Goal: Task Accomplishment & Management: Use online tool/utility

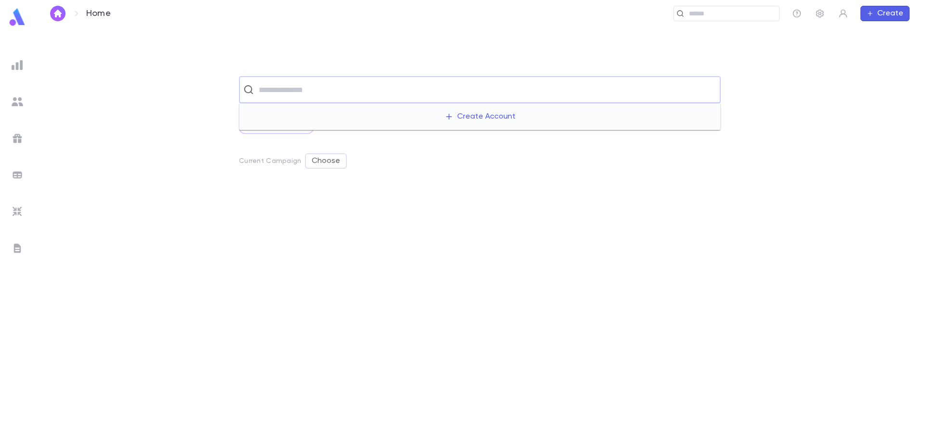
click at [328, 93] on input "text" at bounding box center [486, 89] width 461 height 18
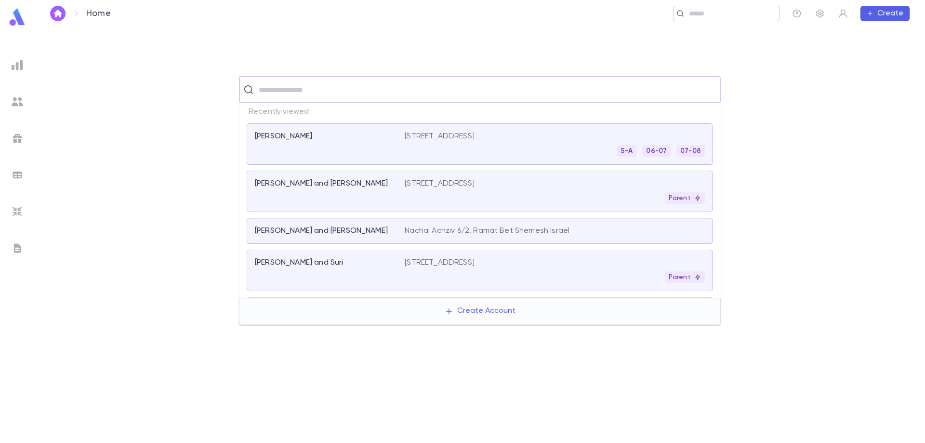
click at [690, 18] on input "text" at bounding box center [730, 13] width 89 height 9
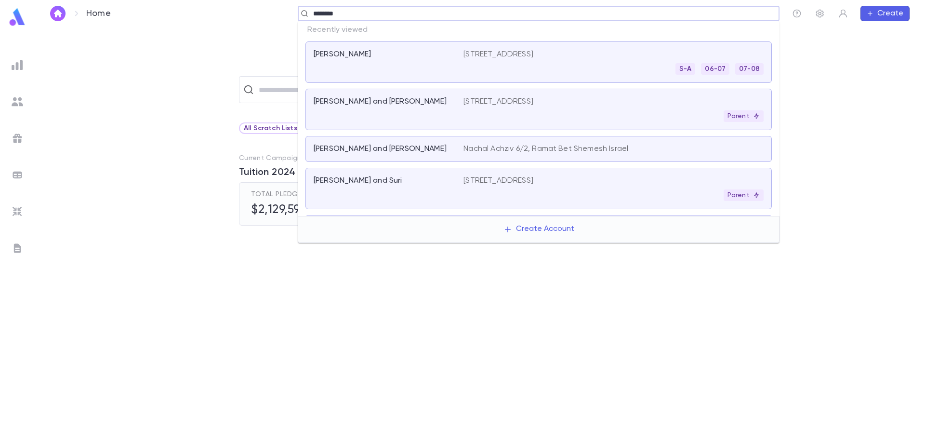
type input "*******"
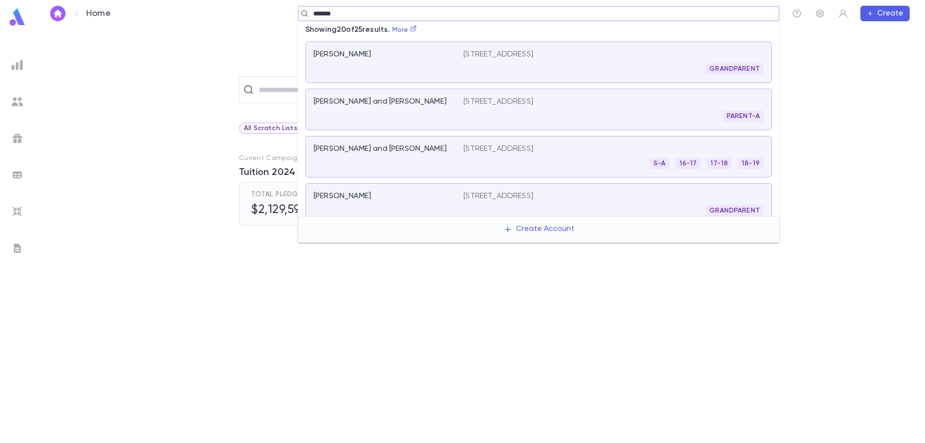
click at [501, 114] on div "PARENT-A" at bounding box center [613, 116] width 300 height 12
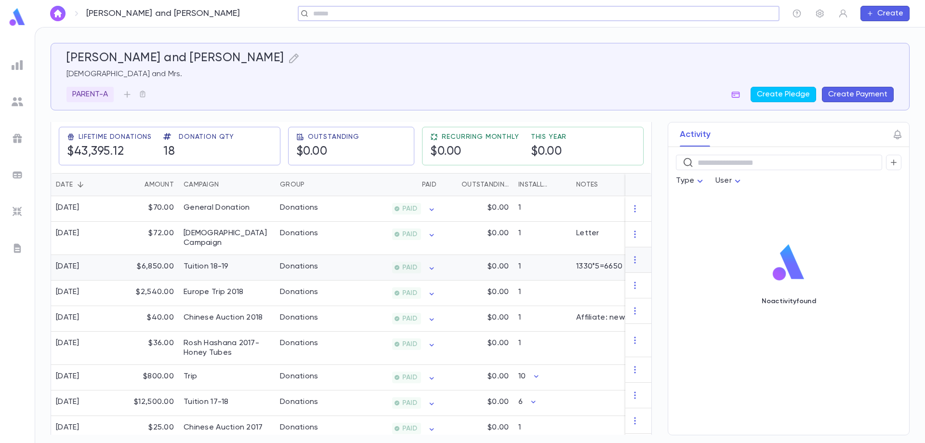
scroll to position [105, 0]
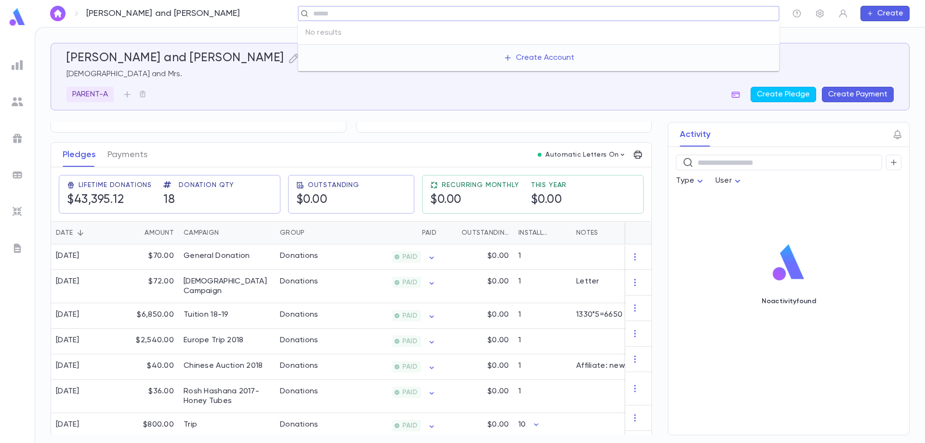
click at [343, 12] on input "text" at bounding box center [535, 13] width 450 height 9
type input "**********"
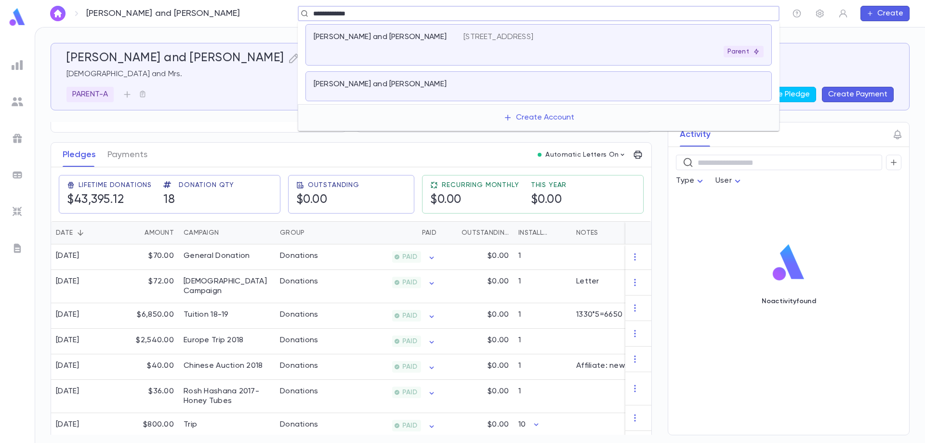
click at [374, 81] on p "[PERSON_NAME] and [PERSON_NAME]" at bounding box center [380, 84] width 133 height 10
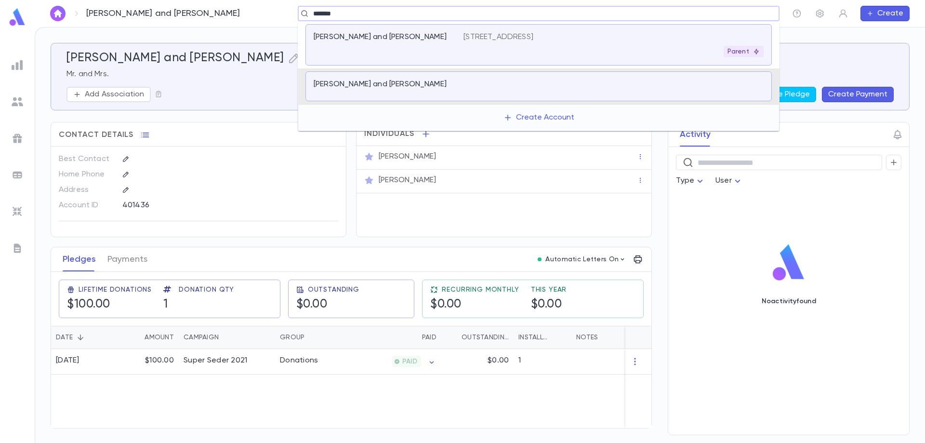
type input "********"
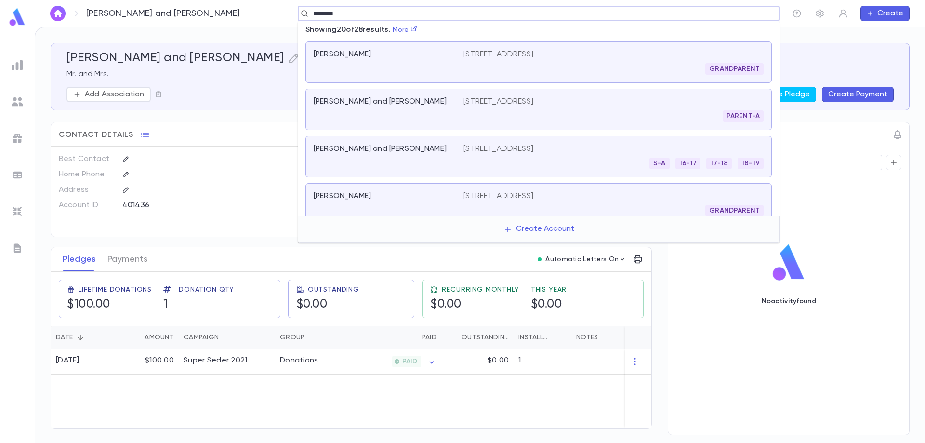
click at [371, 104] on p "[PERSON_NAME] and [PERSON_NAME]" at bounding box center [380, 102] width 133 height 10
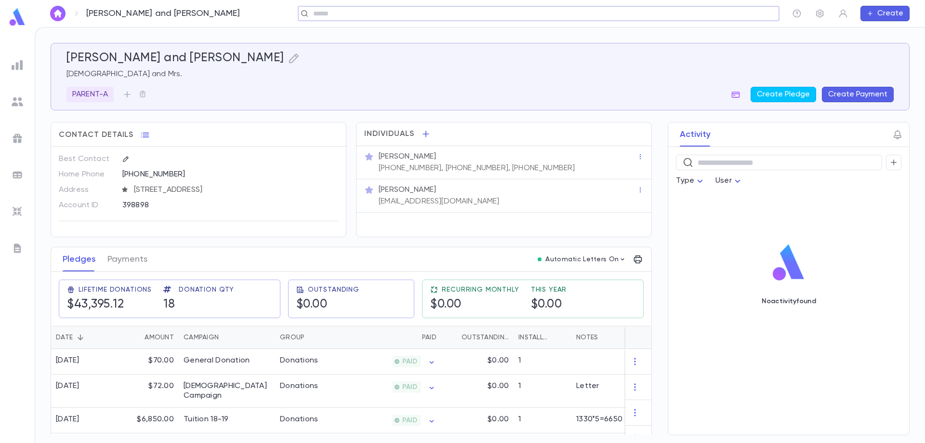
click at [479, 13] on input "text" at bounding box center [535, 13] width 450 height 9
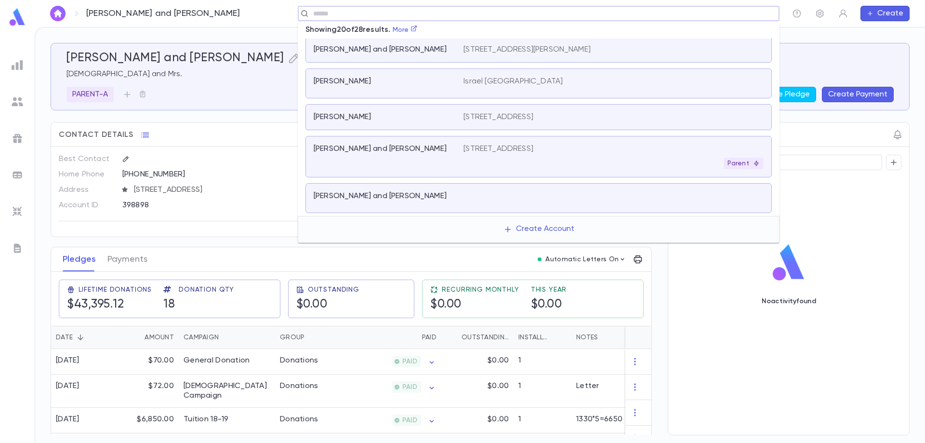
scroll to position [337, 0]
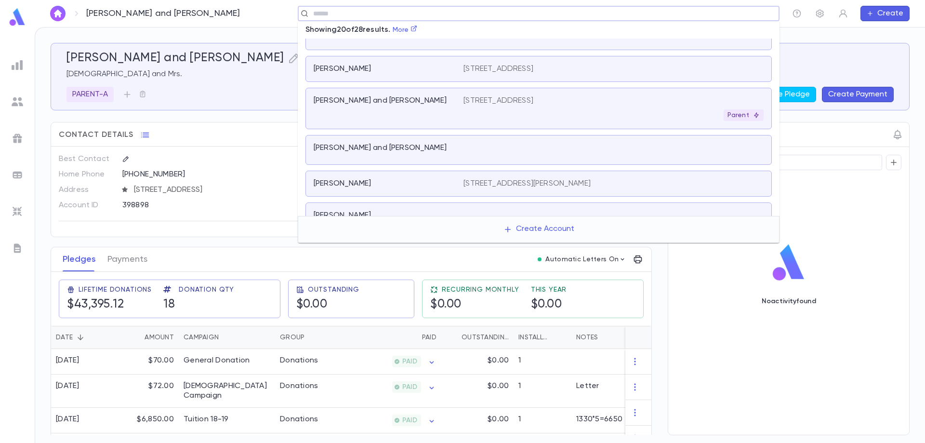
click at [528, 107] on div "[STREET_ADDRESS] Parent" at bounding box center [613, 108] width 300 height 25
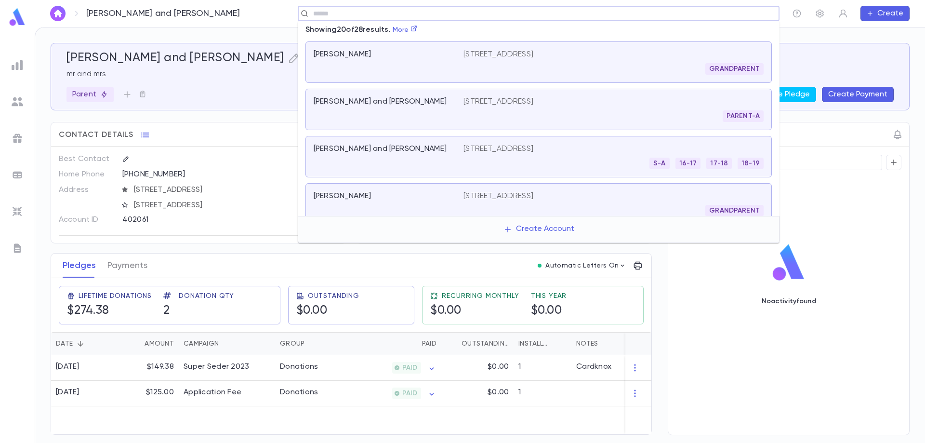
click at [340, 13] on input "text" at bounding box center [535, 13] width 450 height 9
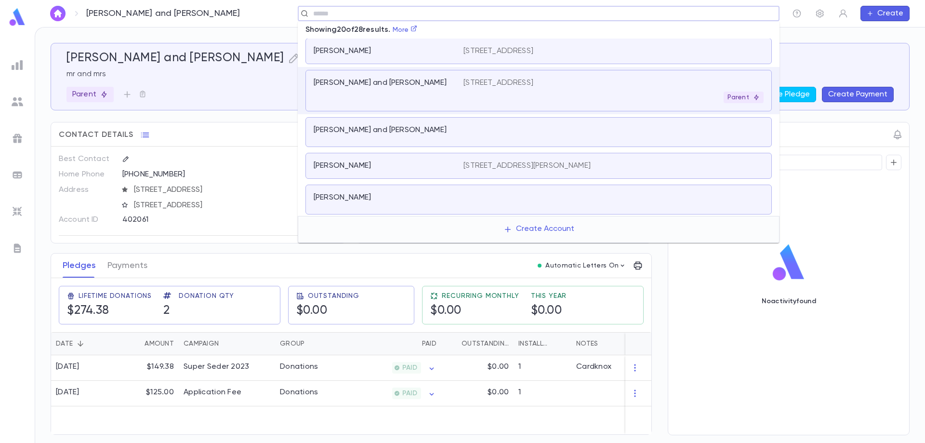
scroll to position [368, 0]
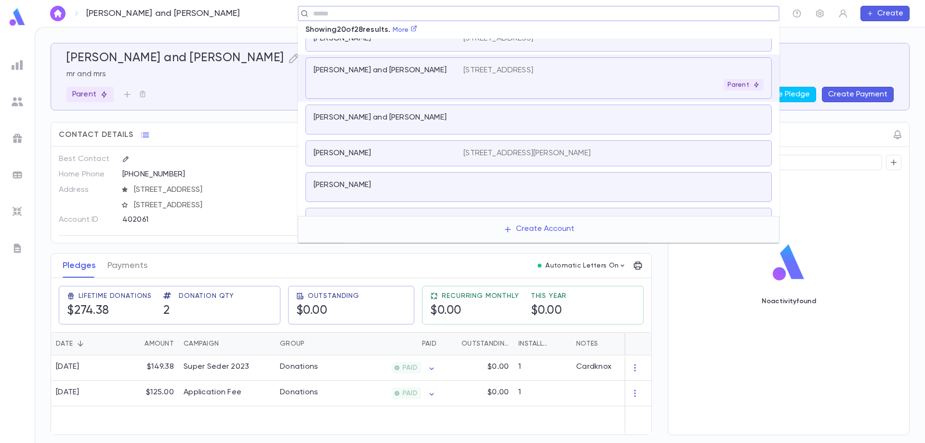
click at [461, 121] on div "[PERSON_NAME] and [PERSON_NAME]" at bounding box center [389, 119] width 150 height 13
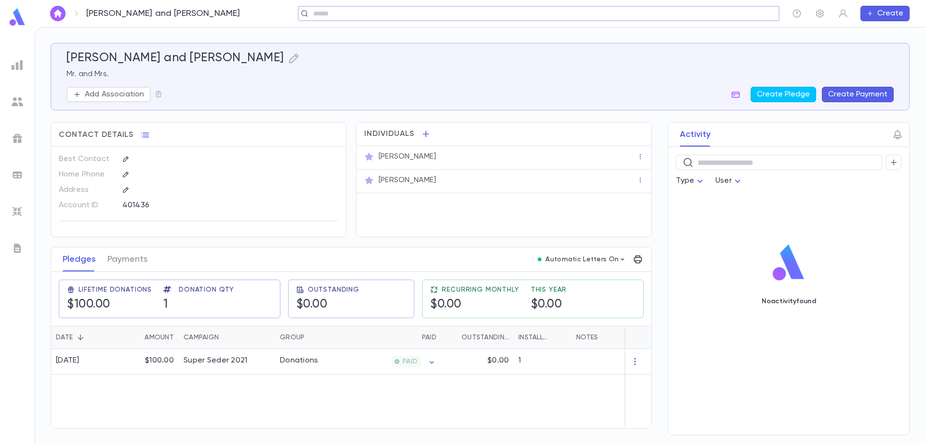
click at [442, 19] on div "​" at bounding box center [539, 13] width 482 height 15
click at [442, 17] on input "text" at bounding box center [535, 13] width 450 height 9
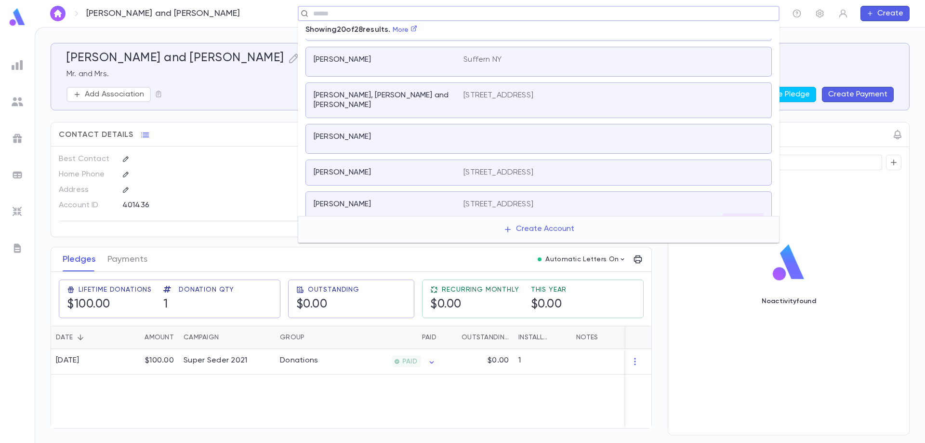
scroll to position [570, 0]
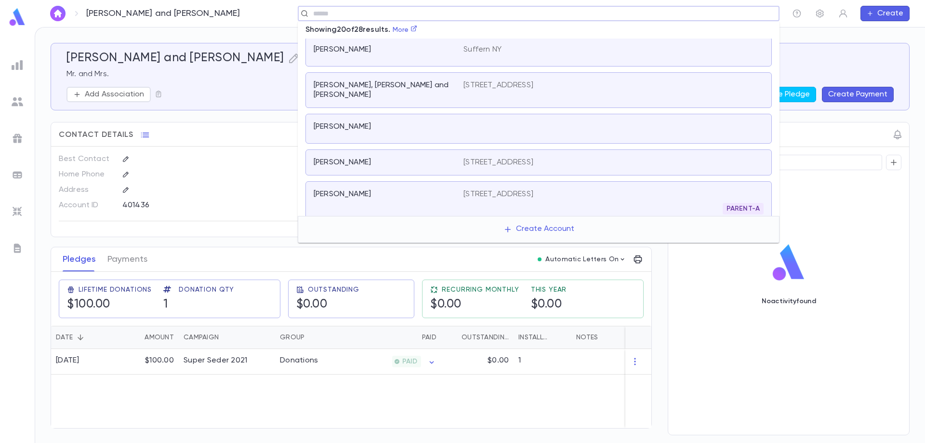
click at [455, 189] on div "[PERSON_NAME]" at bounding box center [389, 201] width 150 height 25
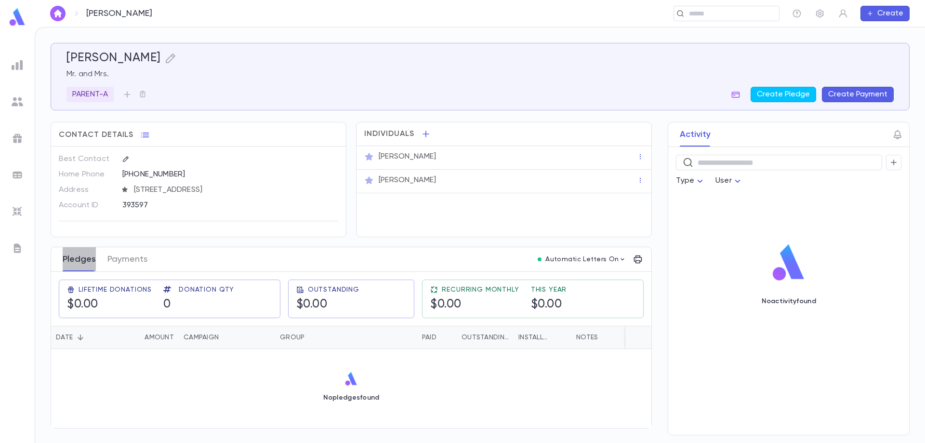
click at [78, 257] on button "Pledges" at bounding box center [79, 259] width 33 height 24
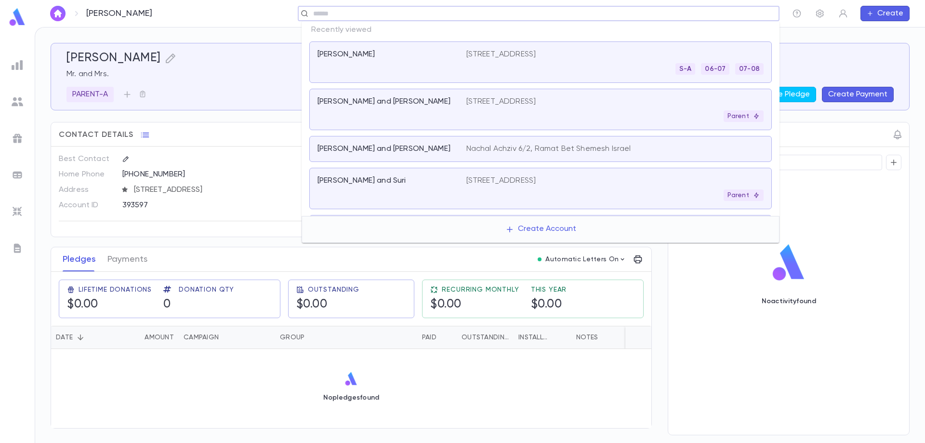
click at [694, 12] on input "text" at bounding box center [535, 13] width 450 height 9
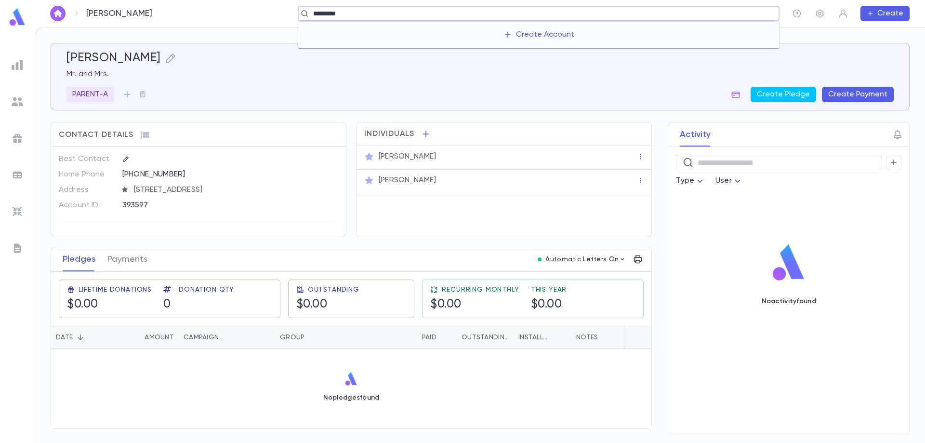
type input "********"
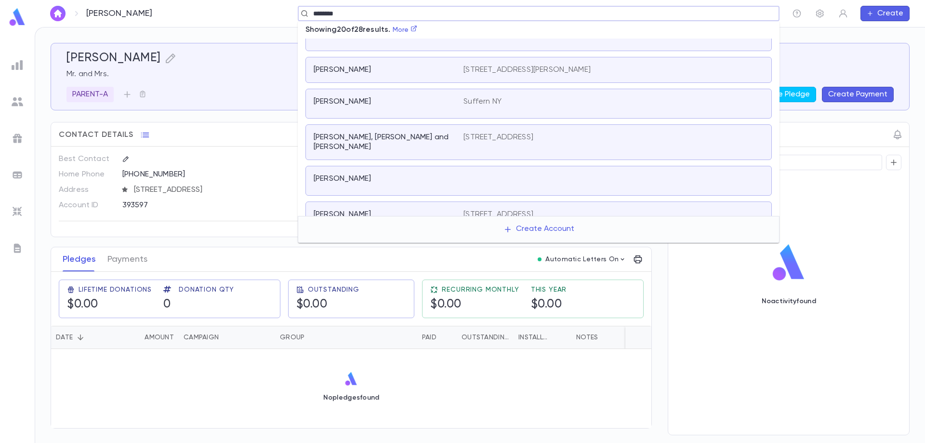
scroll to position [570, 0]
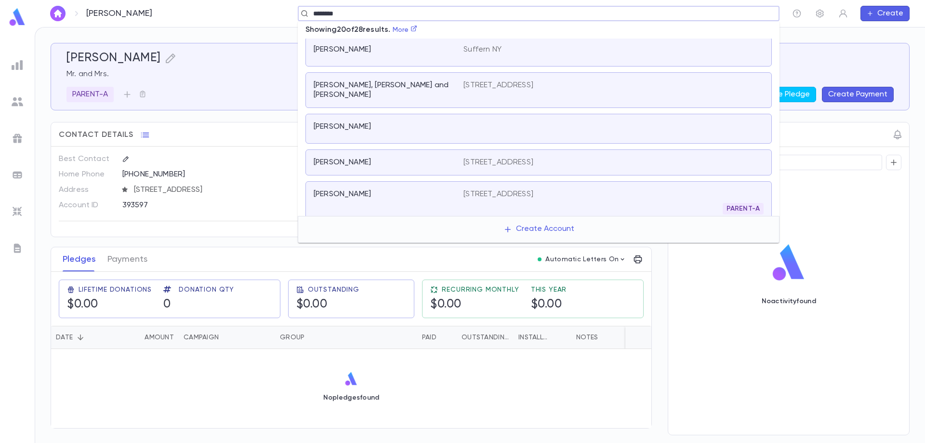
click at [651, 124] on div at bounding box center [613, 128] width 300 height 13
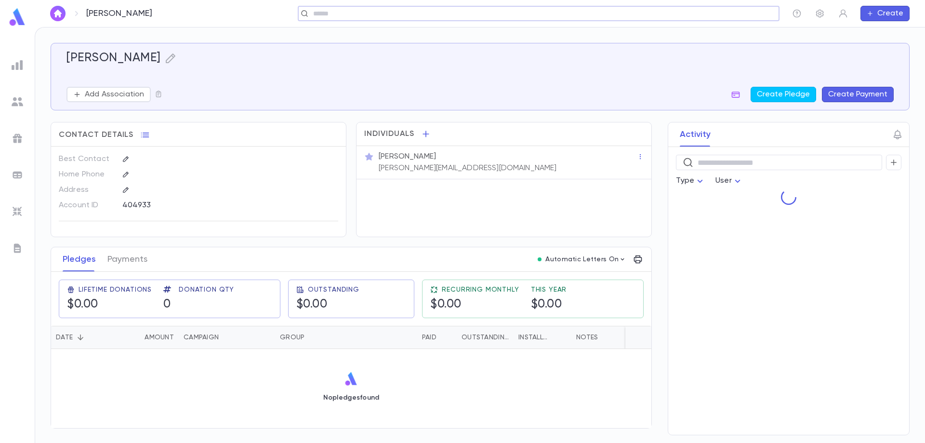
click at [348, 13] on input "text" at bounding box center [535, 13] width 450 height 9
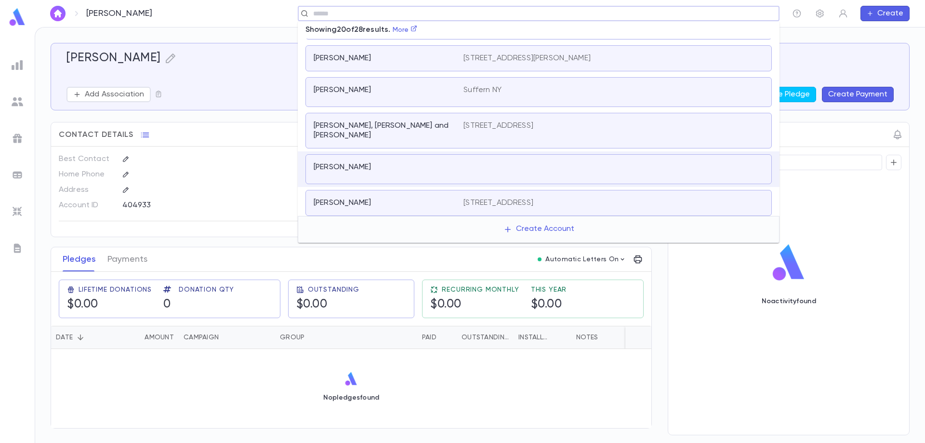
scroll to position [570, 0]
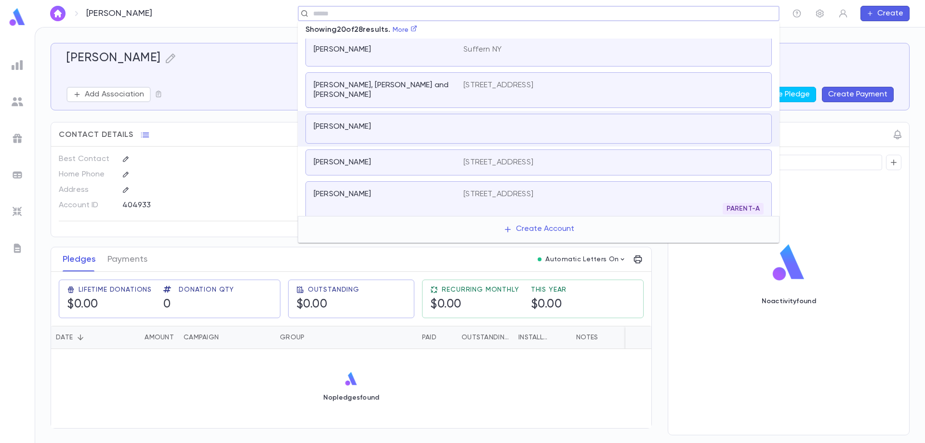
click at [533, 189] on p "[STREET_ADDRESS]" at bounding box center [498, 194] width 70 height 10
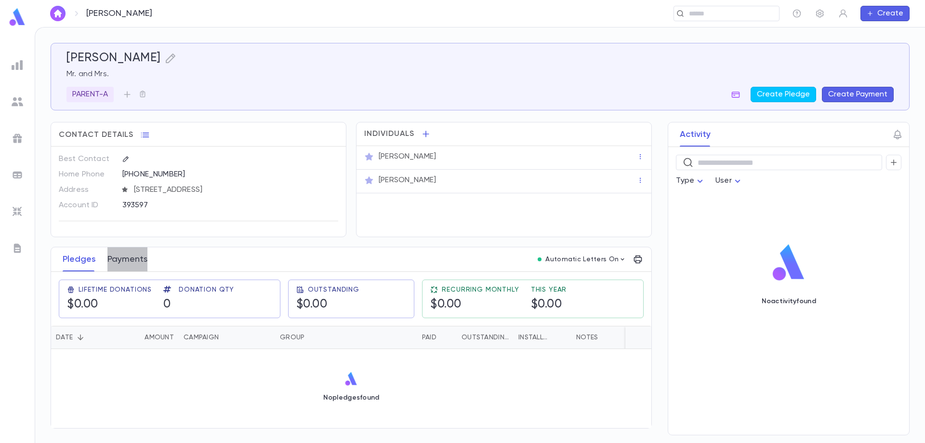
click at [129, 252] on button "Payments" at bounding box center [127, 259] width 40 height 24
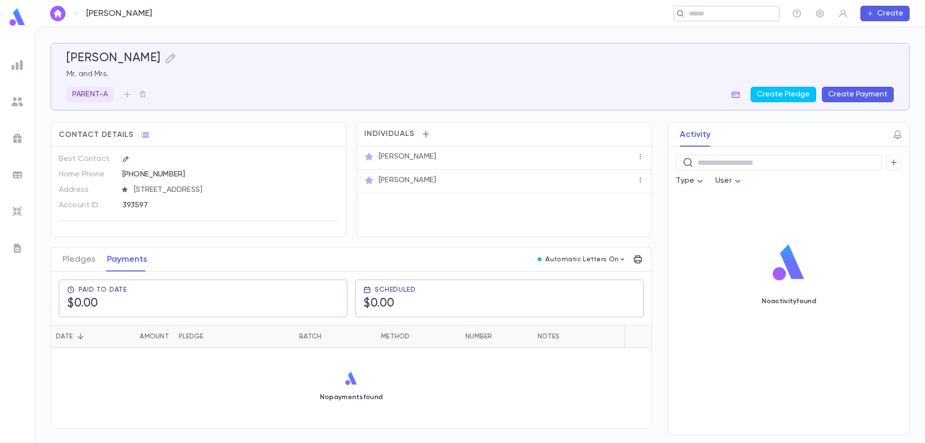
click at [704, 19] on div "​" at bounding box center [726, 13] width 106 height 15
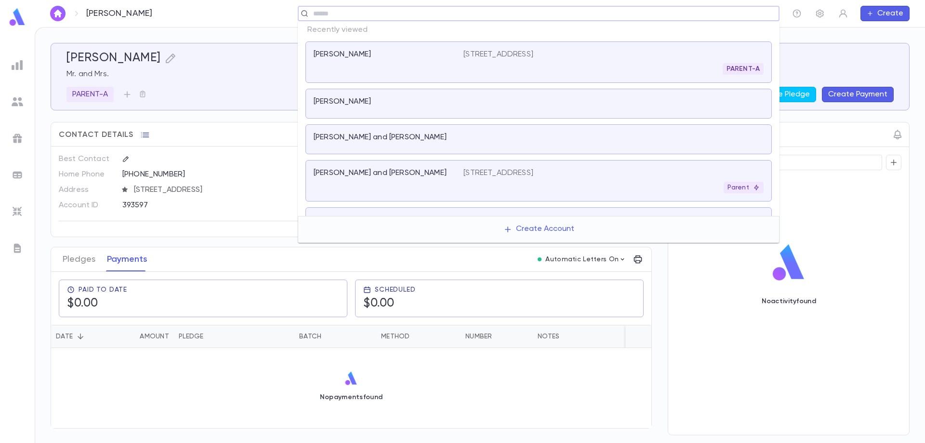
click at [704, 14] on input "text" at bounding box center [535, 13] width 450 height 9
click at [516, 144] on div at bounding box center [613, 138] width 300 height 13
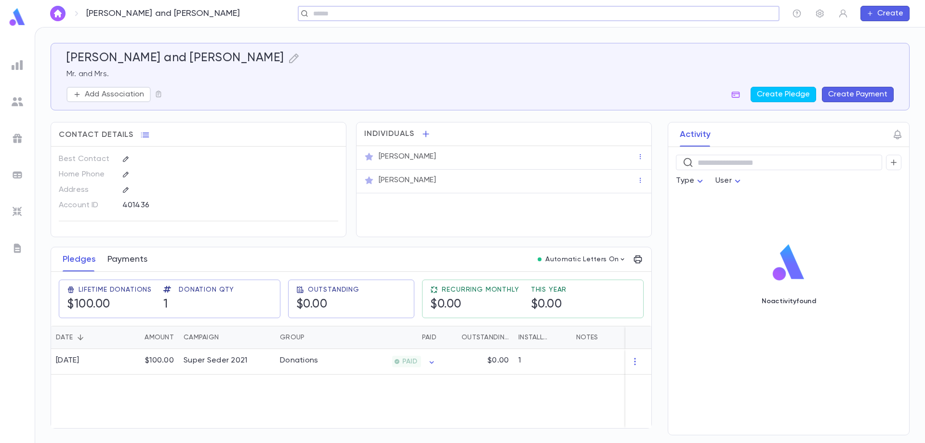
click at [135, 258] on button "Payments" at bounding box center [127, 259] width 40 height 24
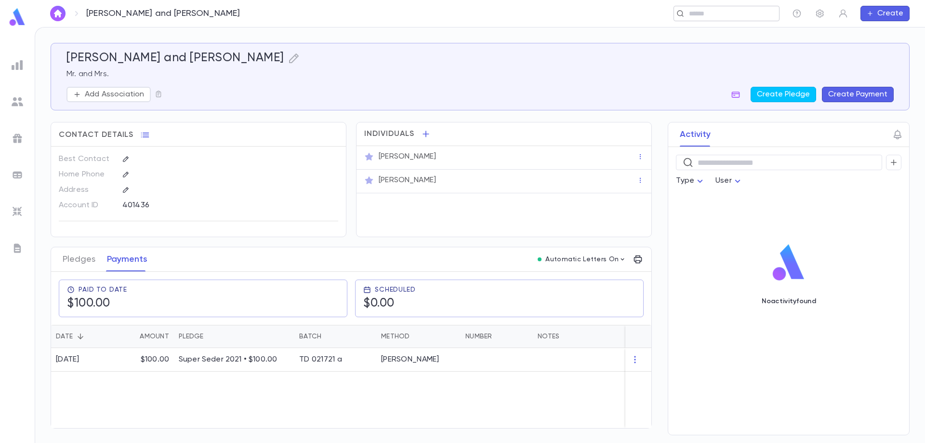
click at [706, 17] on input "text" at bounding box center [723, 13] width 75 height 9
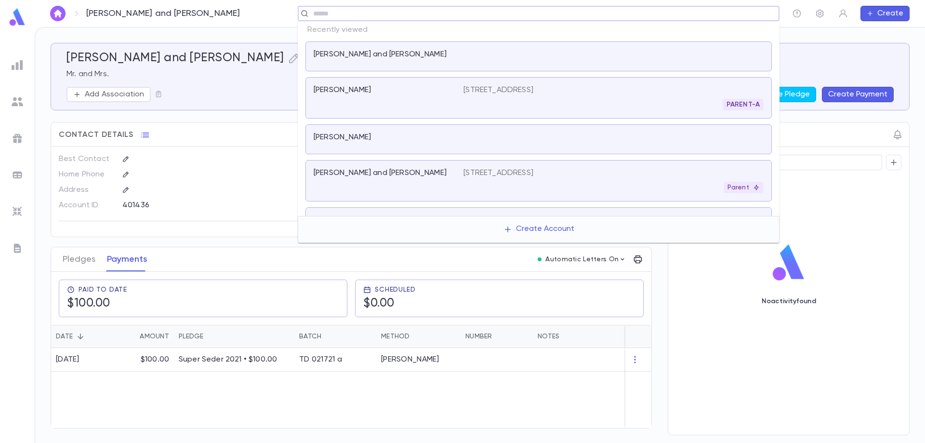
click at [430, 172] on div "[PERSON_NAME] and [PERSON_NAME]" at bounding box center [383, 173] width 138 height 10
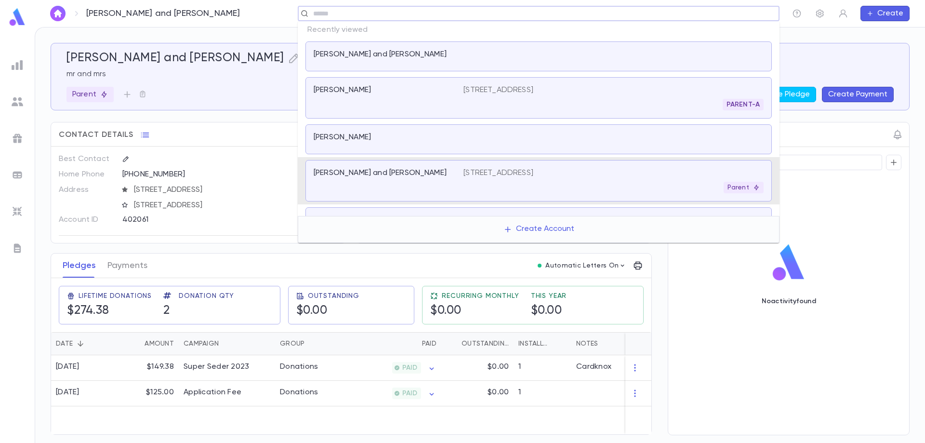
scroll to position [6, 0]
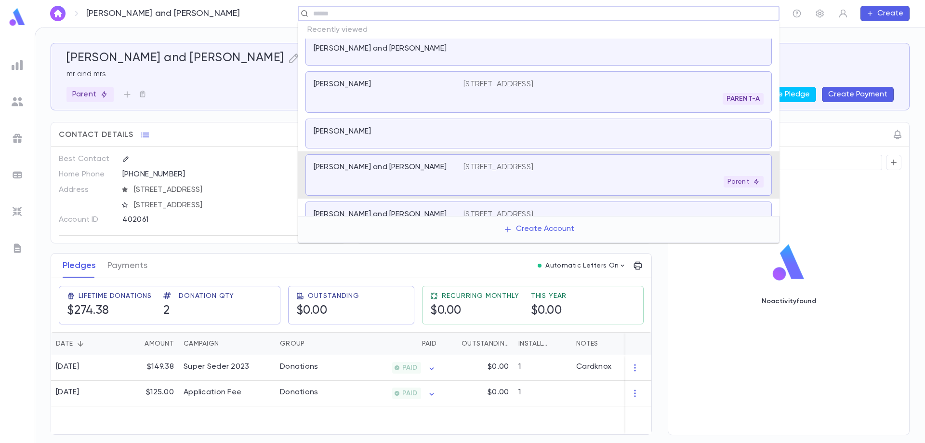
click at [459, 16] on input "text" at bounding box center [535, 13] width 450 height 9
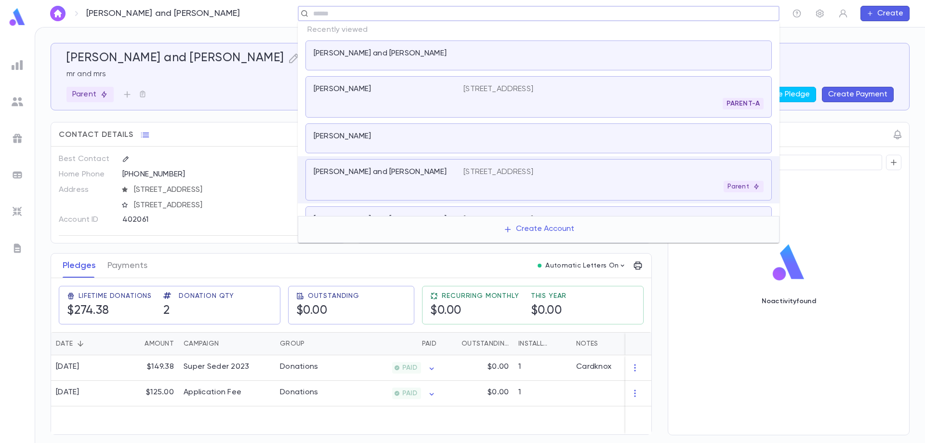
scroll to position [0, 0]
click at [472, 176] on p "[STREET_ADDRESS]" at bounding box center [498, 173] width 70 height 10
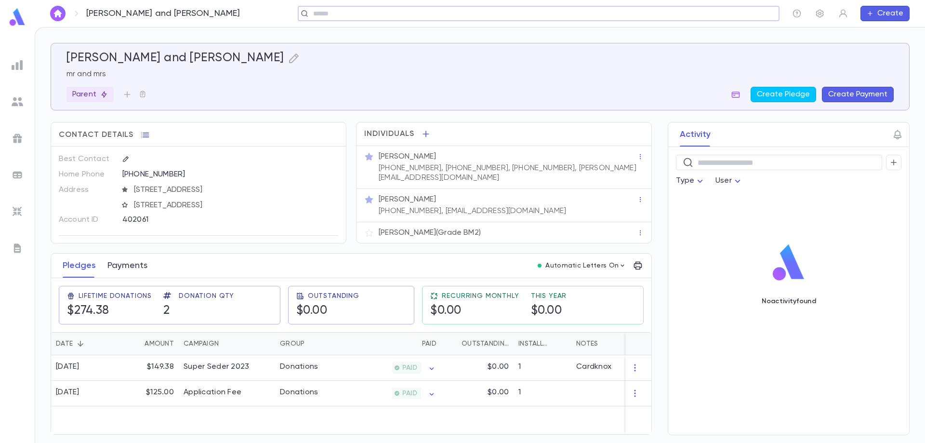
click at [132, 263] on button "Payments" at bounding box center [127, 265] width 40 height 24
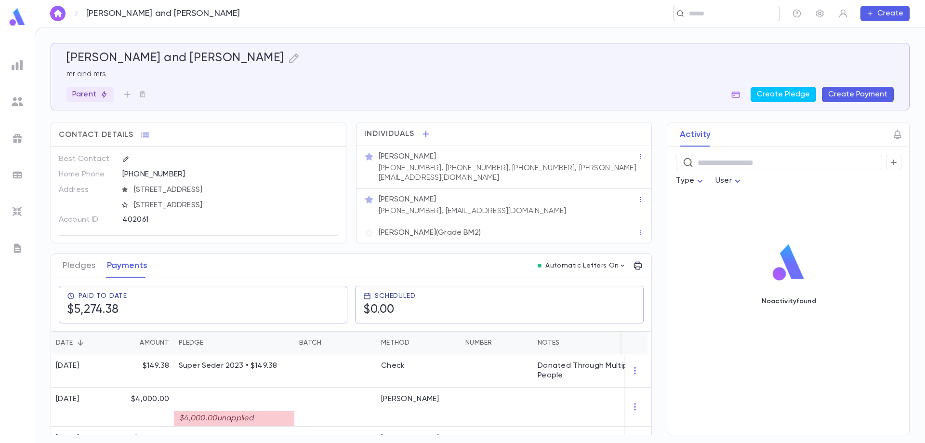
click at [717, 13] on input "text" at bounding box center [723, 13] width 75 height 9
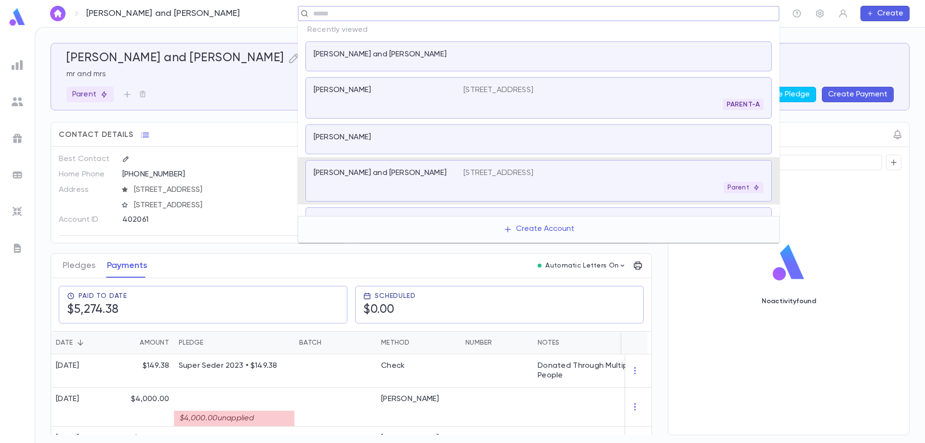
scroll to position [13, 0]
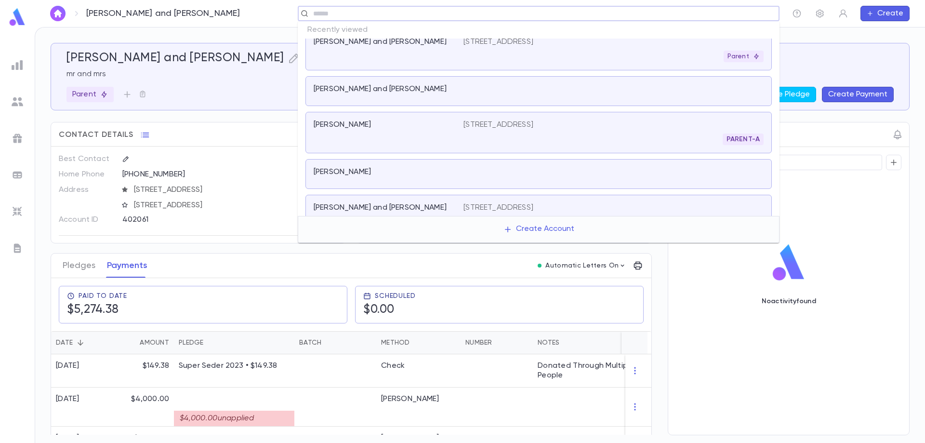
click at [595, 62] on div "Parent" at bounding box center [613, 57] width 300 height 12
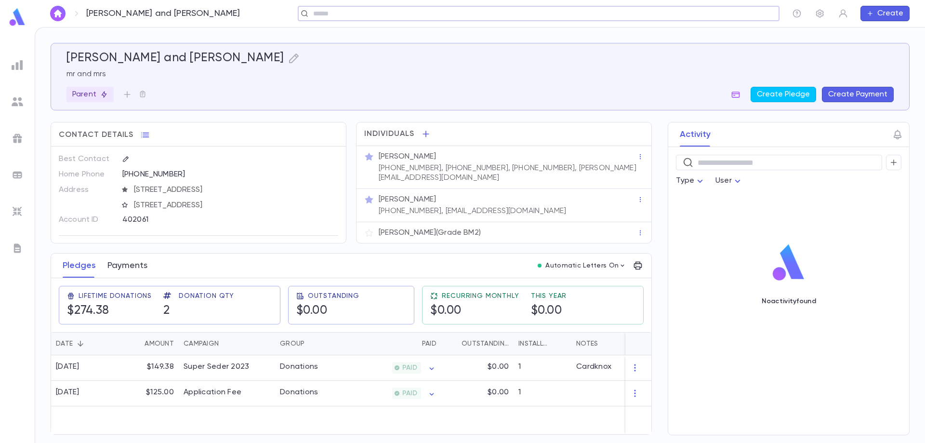
click at [143, 264] on button "Payments" at bounding box center [127, 265] width 40 height 24
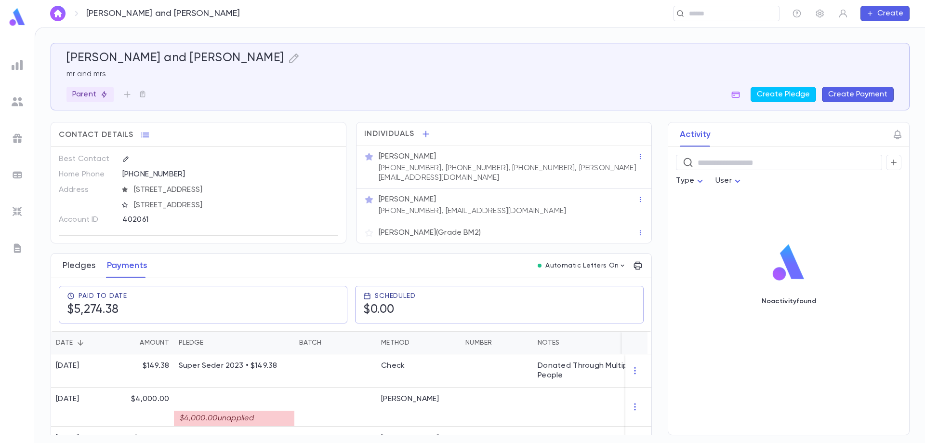
click at [88, 270] on button "Pledges" at bounding box center [79, 265] width 33 height 24
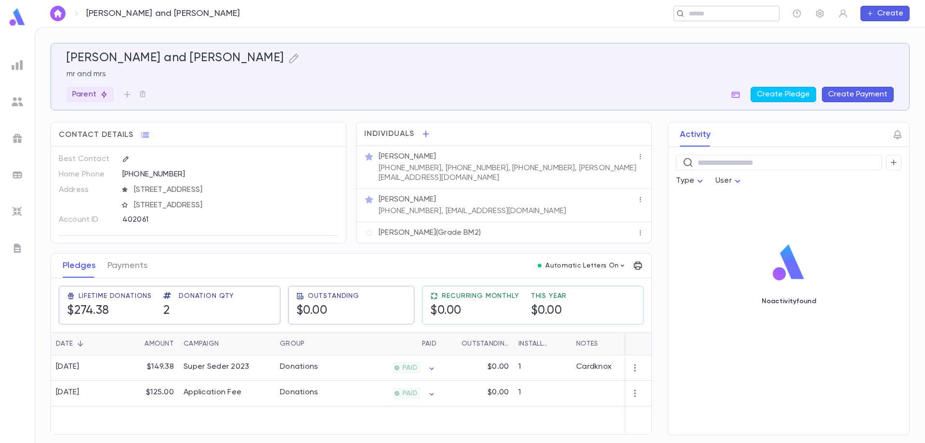
click at [728, 15] on input "text" at bounding box center [723, 13] width 75 height 9
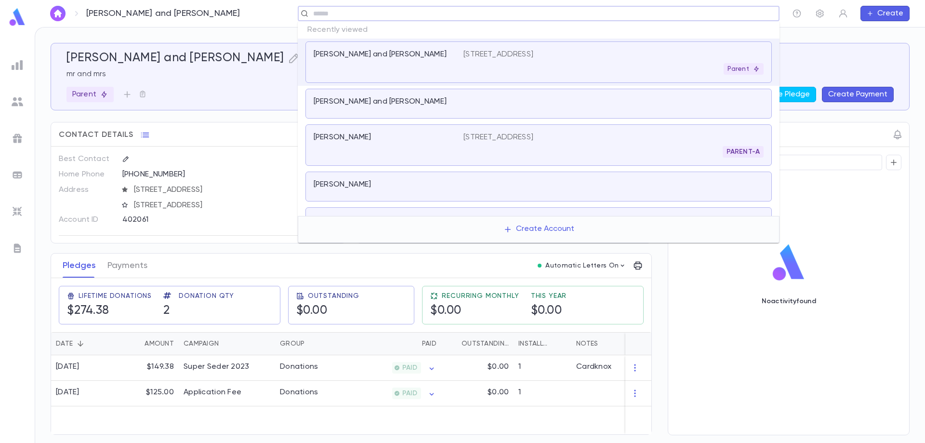
click at [625, 94] on div "[PERSON_NAME] and [PERSON_NAME]" at bounding box center [538, 104] width 466 height 30
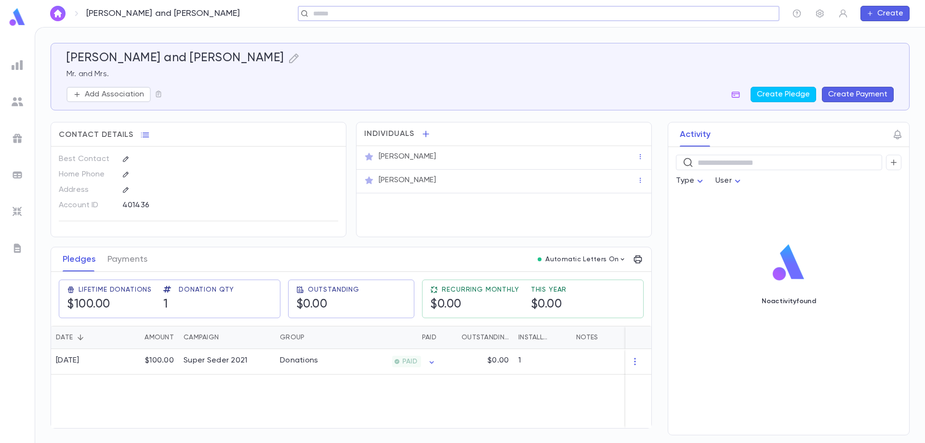
click at [739, 15] on input "text" at bounding box center [535, 13] width 450 height 9
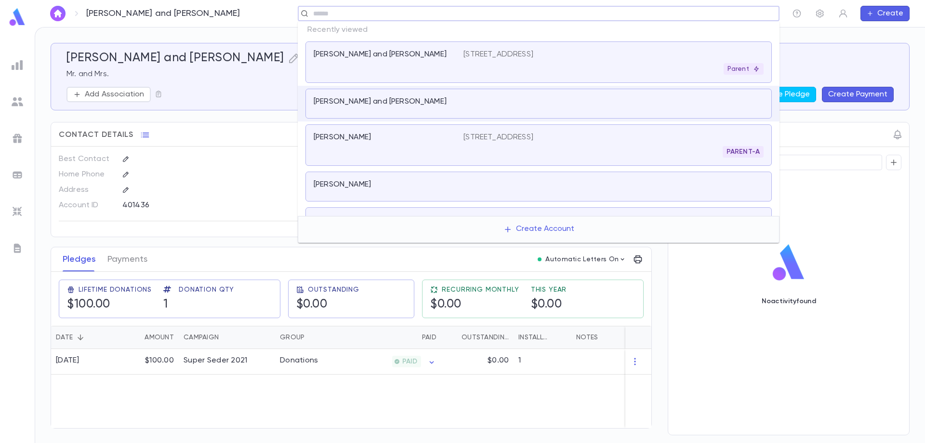
click at [533, 58] on p "[STREET_ADDRESS]" at bounding box center [498, 55] width 70 height 10
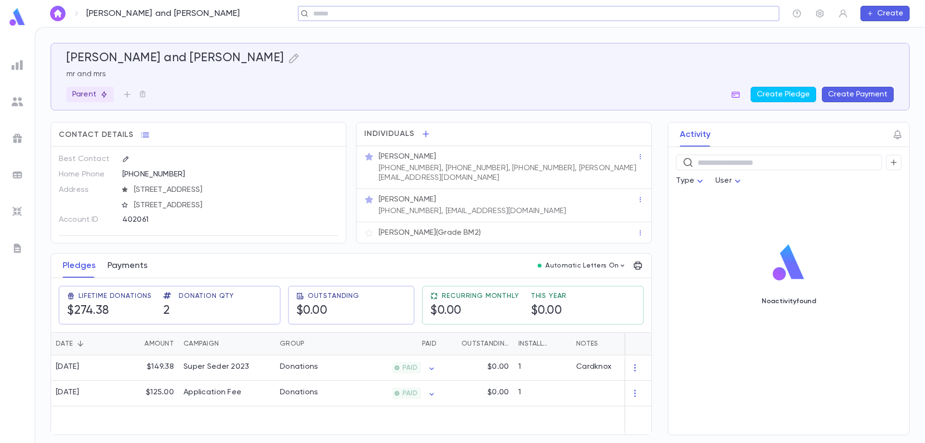
click at [126, 271] on button "Payments" at bounding box center [127, 265] width 40 height 24
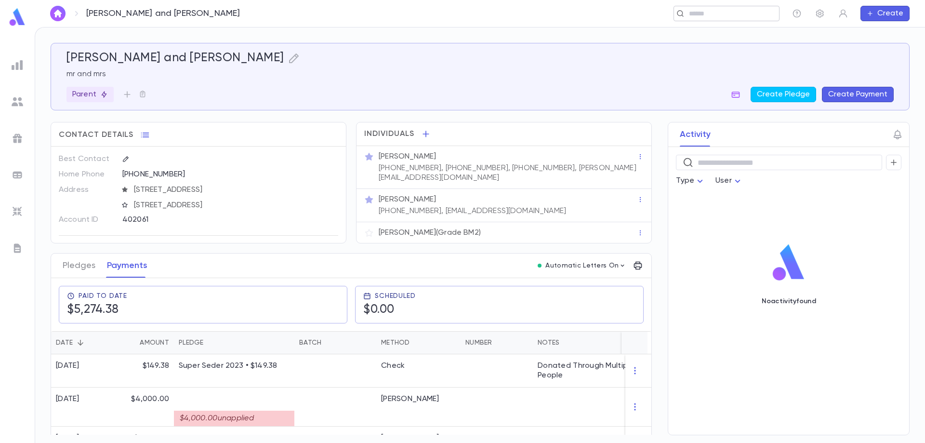
click at [691, 18] on div "​" at bounding box center [726, 13] width 106 height 15
type input "*"
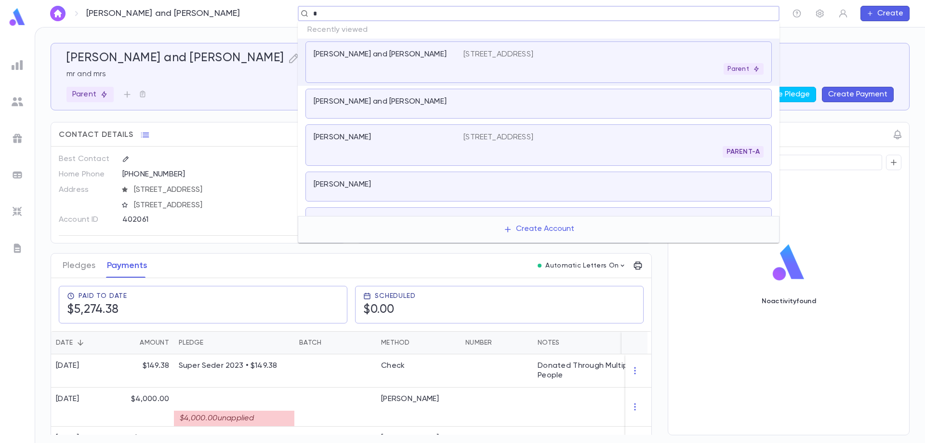
click at [381, 136] on div "[PERSON_NAME]" at bounding box center [383, 137] width 138 height 10
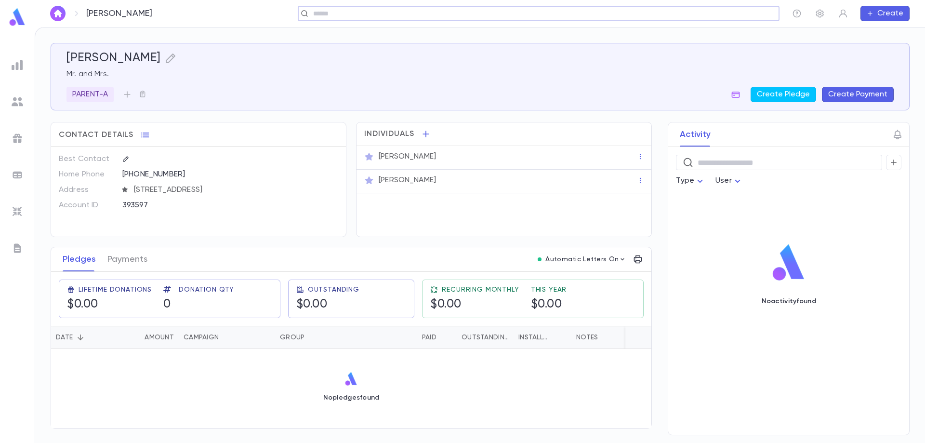
click at [396, 13] on input "text" at bounding box center [535, 13] width 450 height 9
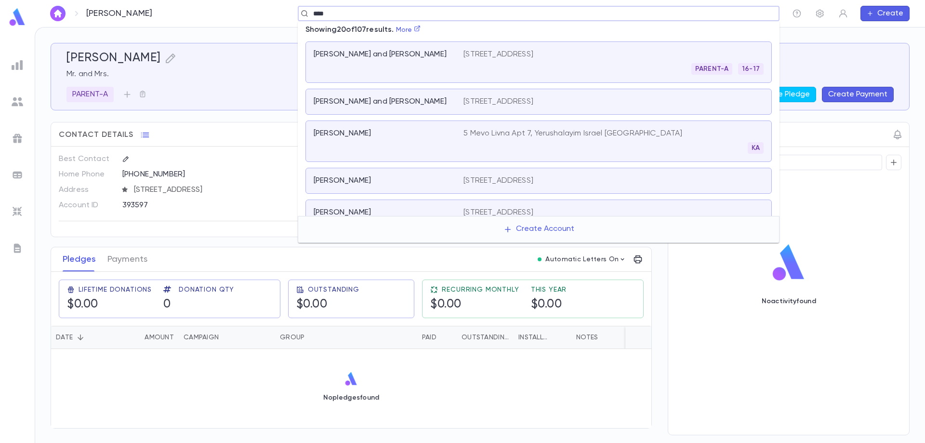
scroll to position [289, 0]
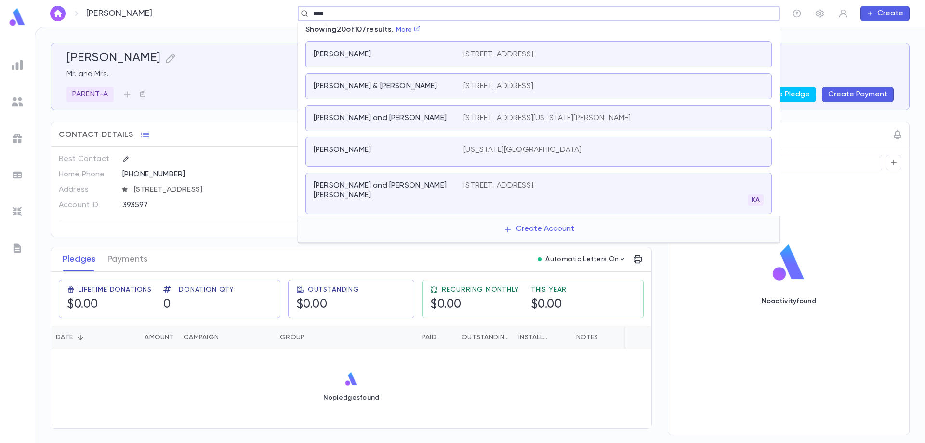
type input "****"
click at [109, 384] on div "No pledges found" at bounding box center [351, 386] width 600 height 75
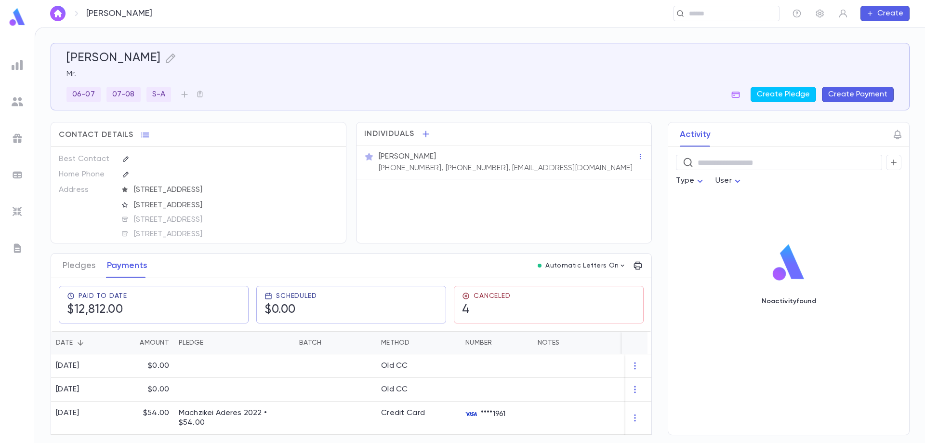
click at [673, 13] on div "​" at bounding box center [474, 13] width 610 height 15
click at [699, 16] on input "text" at bounding box center [723, 13] width 75 height 9
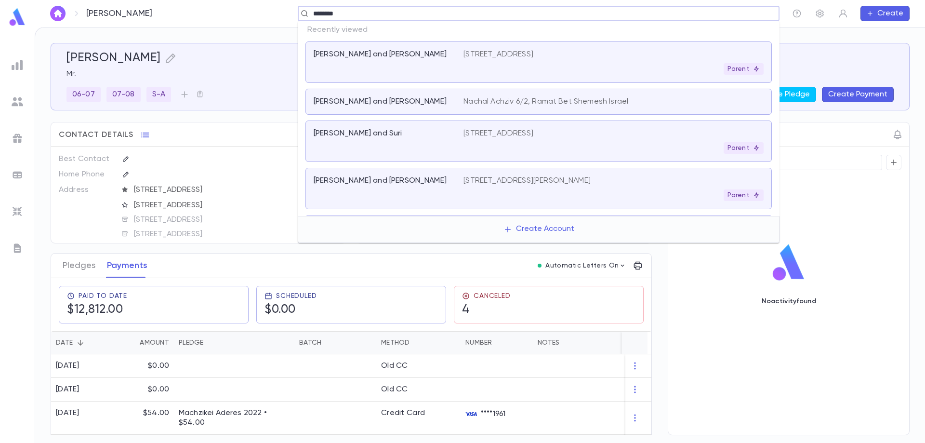
type input "*********"
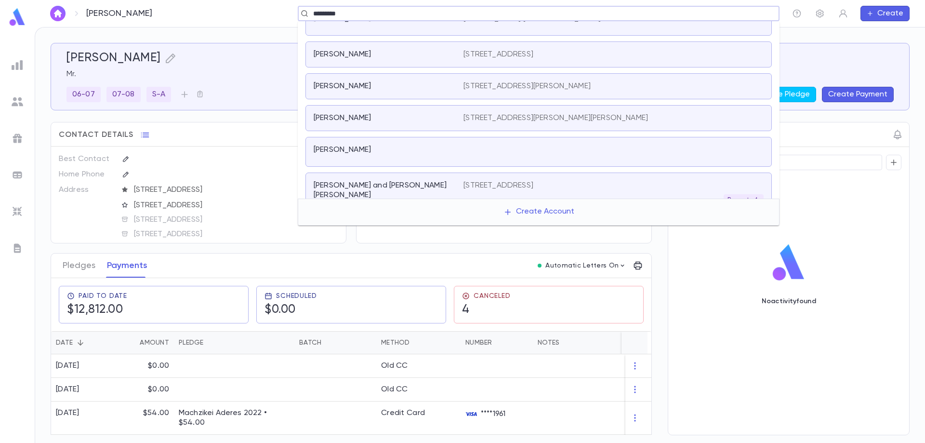
scroll to position [145, 0]
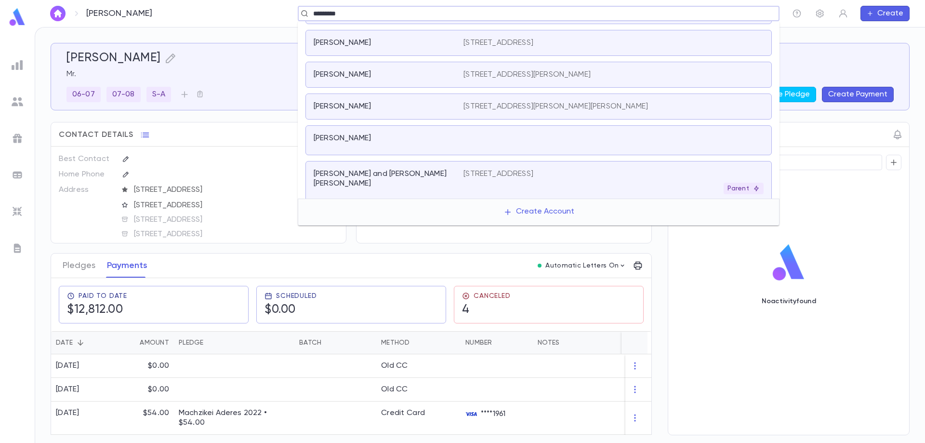
click at [501, 171] on p "1255 East 35th Street, Brooklyn NY 11210 US" at bounding box center [498, 174] width 70 height 10
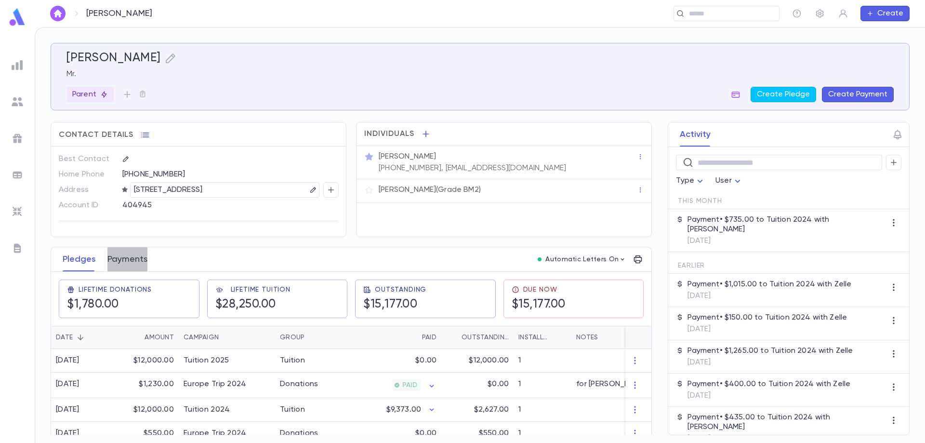
click at [133, 257] on button "Payments" at bounding box center [127, 259] width 40 height 24
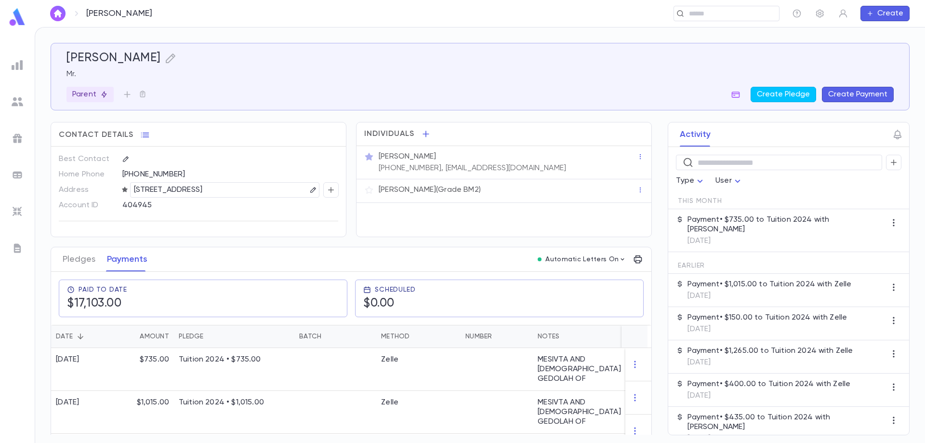
click at [860, 93] on button "Create Payment" at bounding box center [858, 94] width 72 height 15
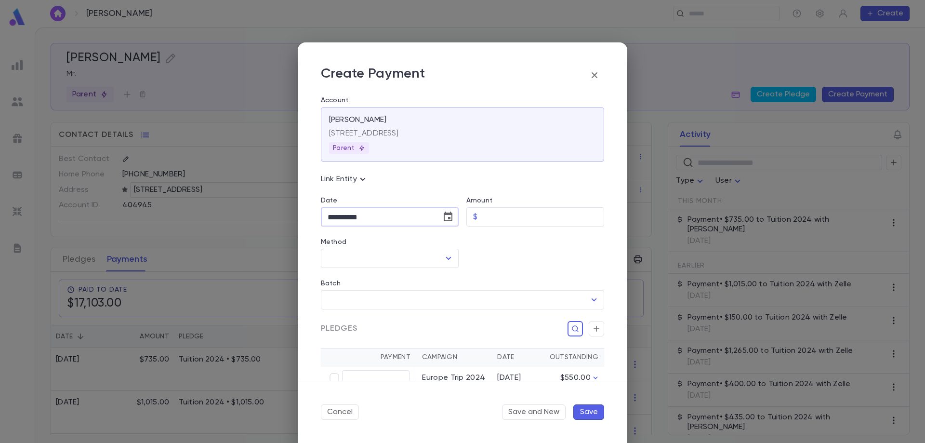
click at [344, 217] on input "**********" at bounding box center [378, 217] width 114 height 19
type input "**********"
click at [496, 217] on input "Amount" at bounding box center [542, 217] width 123 height 19
type input "********"
click at [357, 259] on input "Method" at bounding box center [382, 258] width 115 height 18
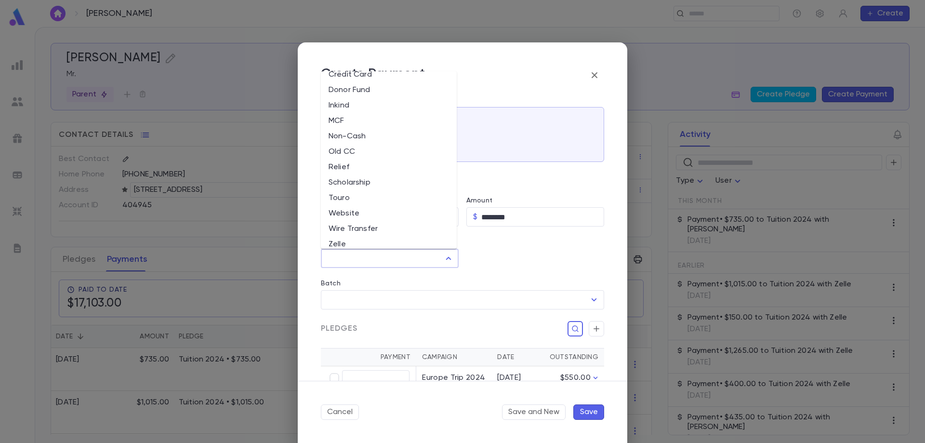
scroll to position [92, 0]
click at [357, 236] on li "Zelle" at bounding box center [389, 236] width 136 height 15
type input "*****"
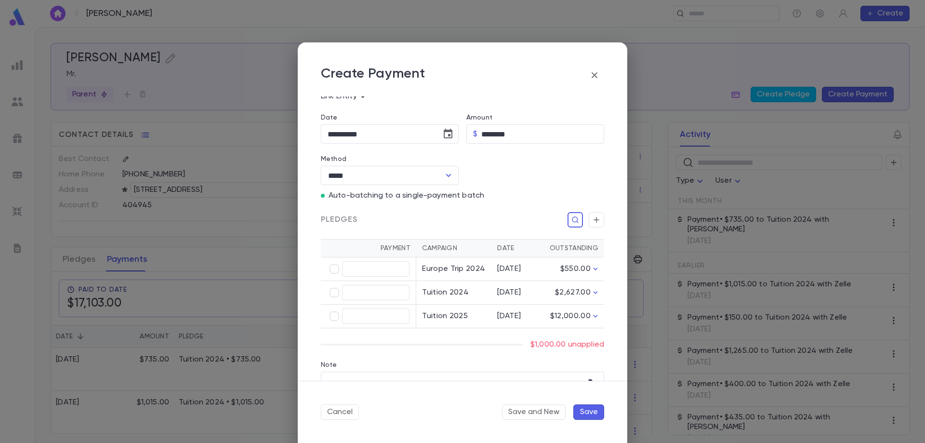
scroll to position [96, 0]
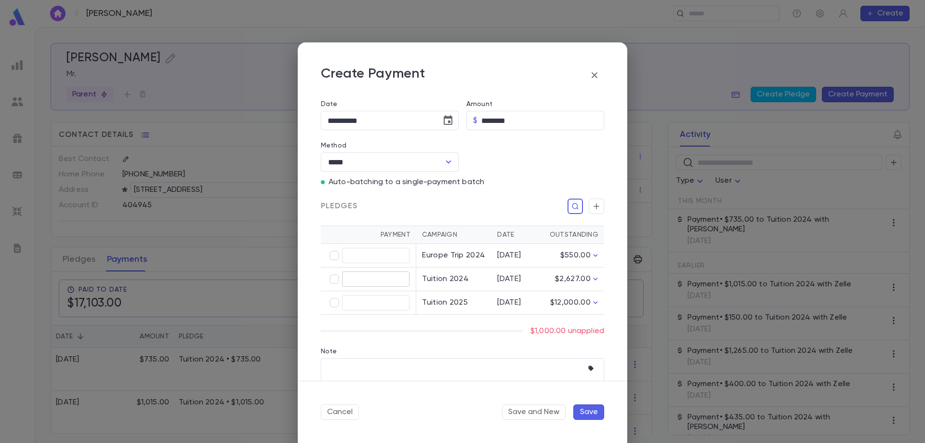
type input "********"
click at [360, 368] on textarea "Note" at bounding box center [455, 380] width 255 height 41
paste textarea "**********"
type textarea "**********"
click at [585, 412] on button "Save" at bounding box center [588, 411] width 31 height 15
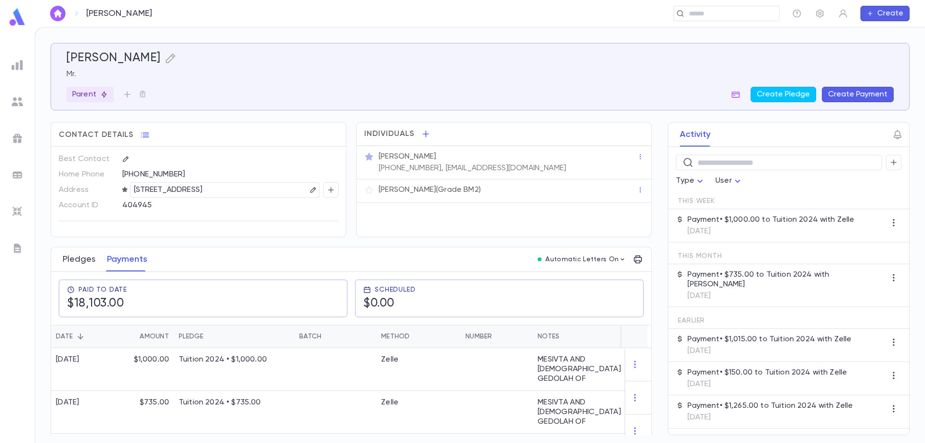
click at [84, 262] on button "Pledges" at bounding box center [79, 259] width 33 height 24
